Goal: Task Accomplishment & Management: Complete application form

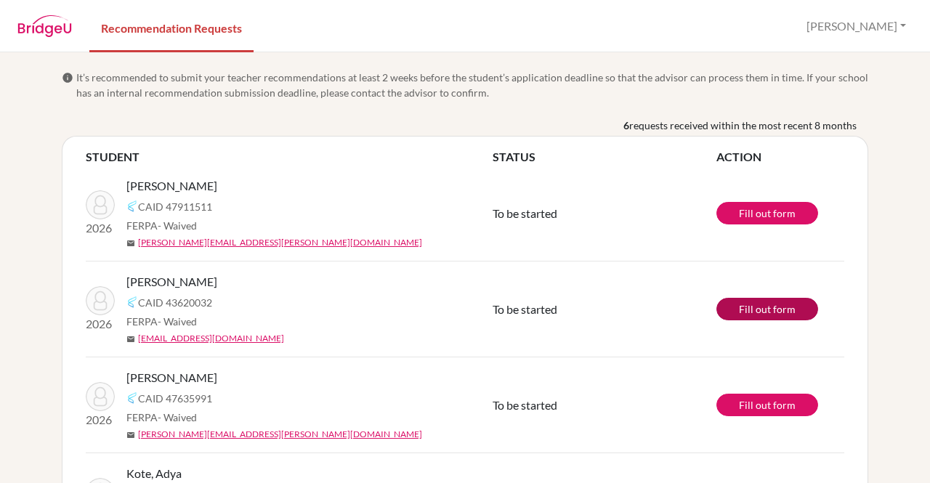
click at [767, 310] on link "Fill out form" at bounding box center [768, 309] width 102 height 23
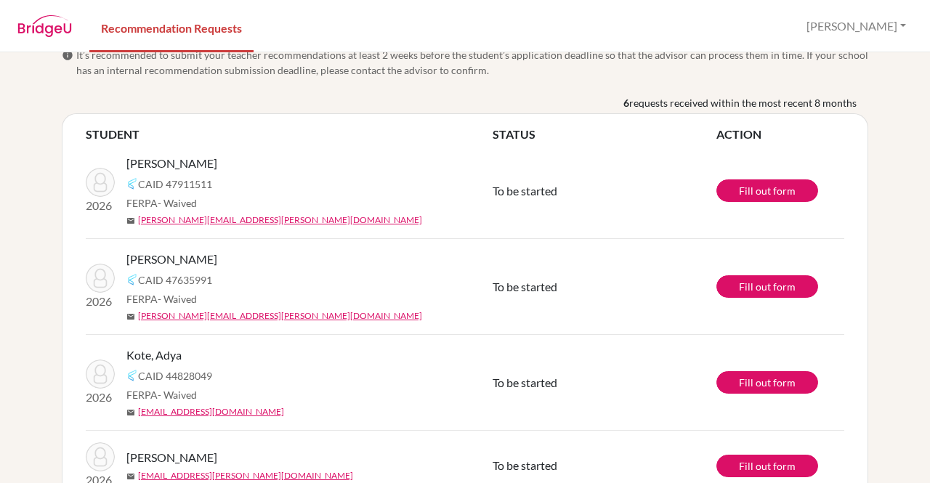
scroll to position [23, 0]
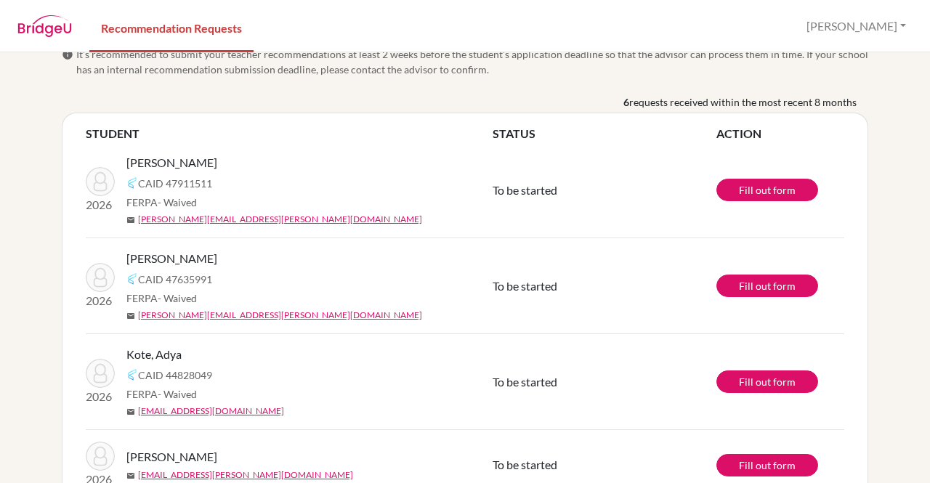
click at [753, 209] on td "Fill out form" at bounding box center [781, 190] width 128 height 96
click at [747, 191] on link "Fill out form" at bounding box center [768, 190] width 102 height 23
